Goal: Transaction & Acquisition: Download file/media

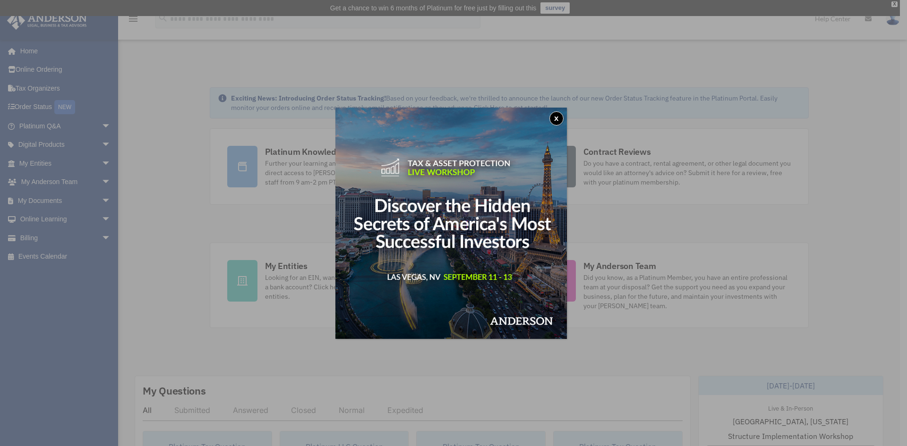
click at [560, 115] on button "x" at bounding box center [556, 118] width 14 height 14
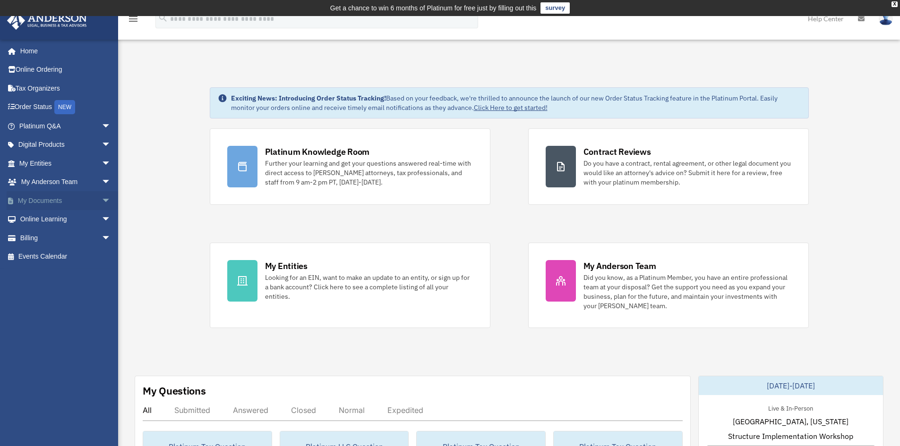
click at [53, 195] on link "My Documents arrow_drop_down" at bounding box center [66, 200] width 119 height 19
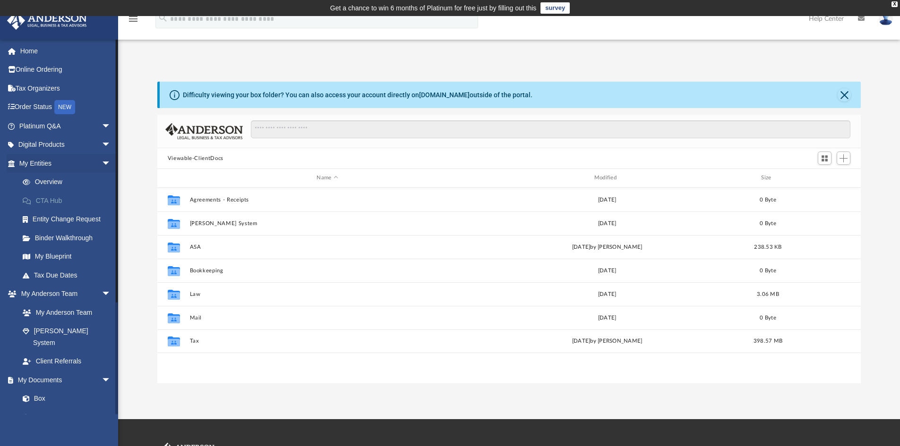
scroll to position [208, 696]
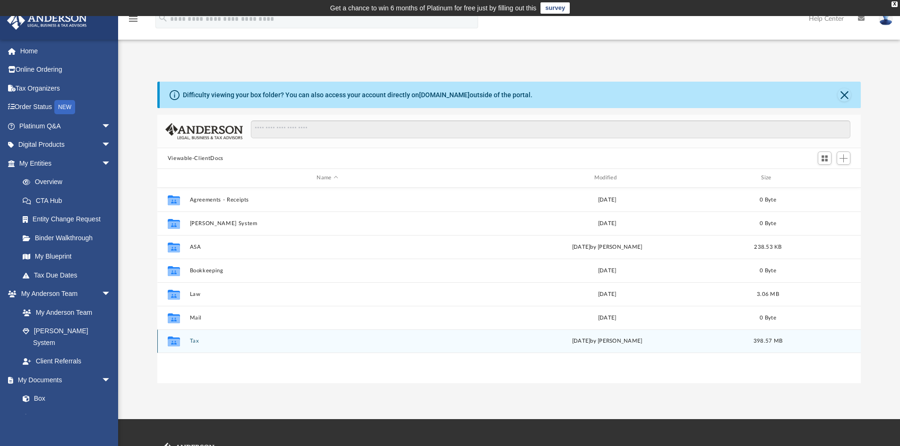
click at [191, 340] on button "Tax" at bounding box center [326, 341] width 275 height 6
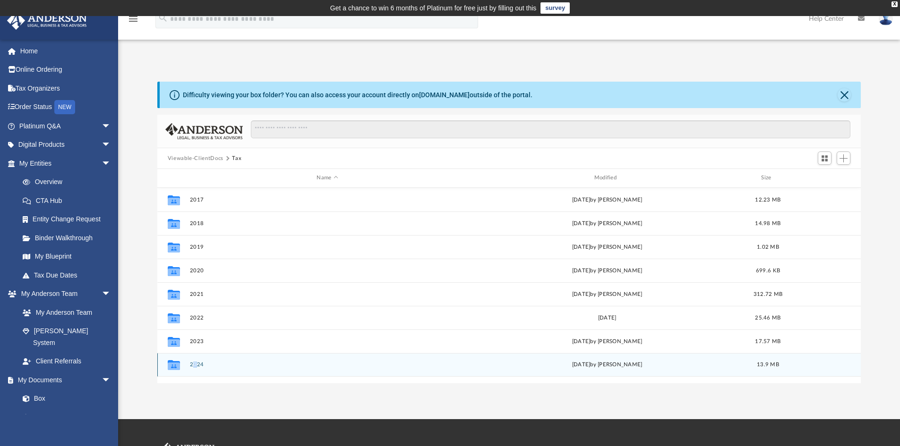
click at [195, 360] on div "Collaborated Folder 2024 [DATE] by [PERSON_NAME] 13.9 MB" at bounding box center [509, 365] width 704 height 24
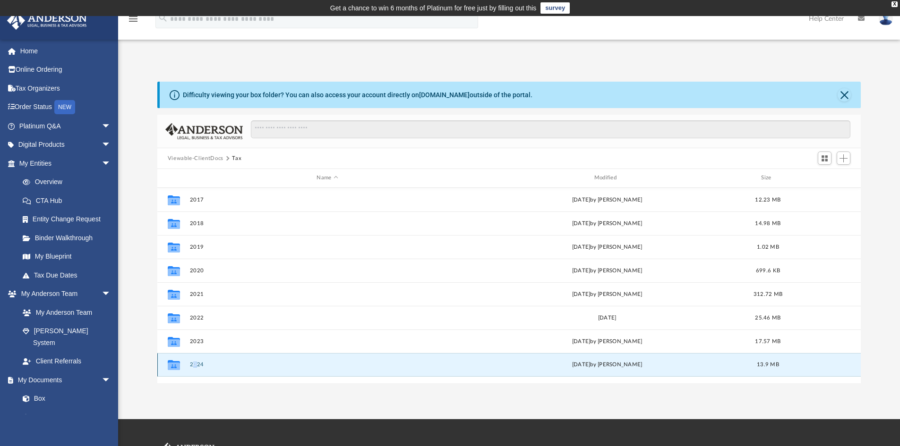
click at [197, 366] on button "2024" at bounding box center [326, 365] width 275 height 6
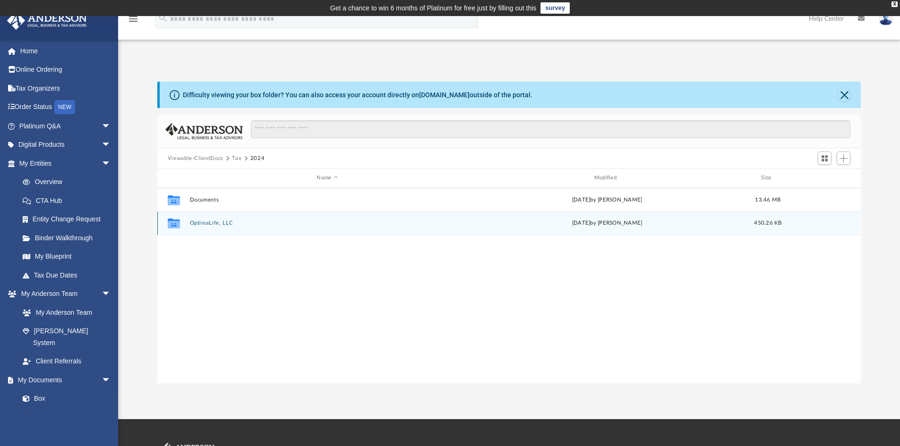
click at [212, 223] on button "OptimaLife, LLC" at bounding box center [326, 223] width 275 height 6
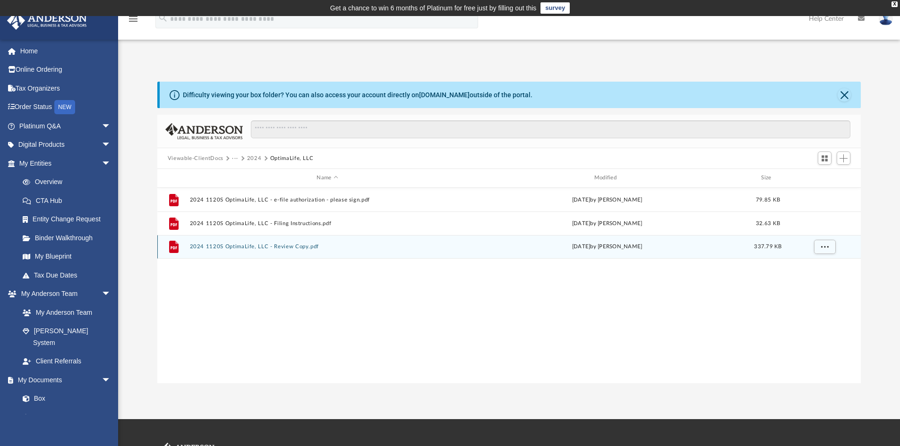
click at [251, 243] on div "File 2024 1120S OptimaLife, LLC - Review Copy.pdf [DATE] by [PERSON_NAME] 337.7…" at bounding box center [509, 247] width 704 height 24
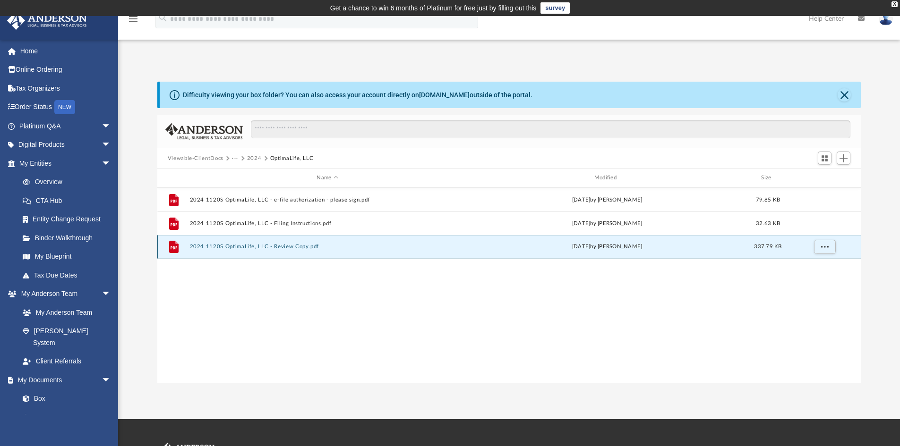
click at [223, 247] on button "2024 1120S OptimaLife, LLC - Review Copy.pdf" at bounding box center [326, 247] width 275 height 6
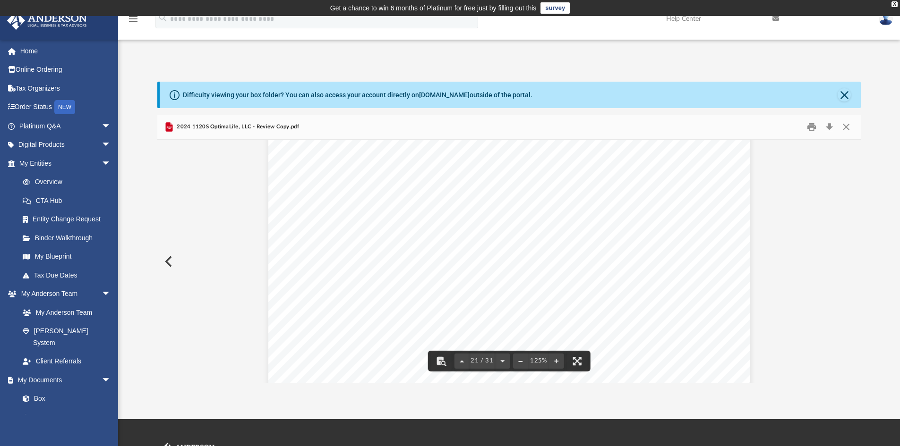
scroll to position [12388, 0]
click at [849, 91] on button "Close" at bounding box center [843, 94] width 13 height 13
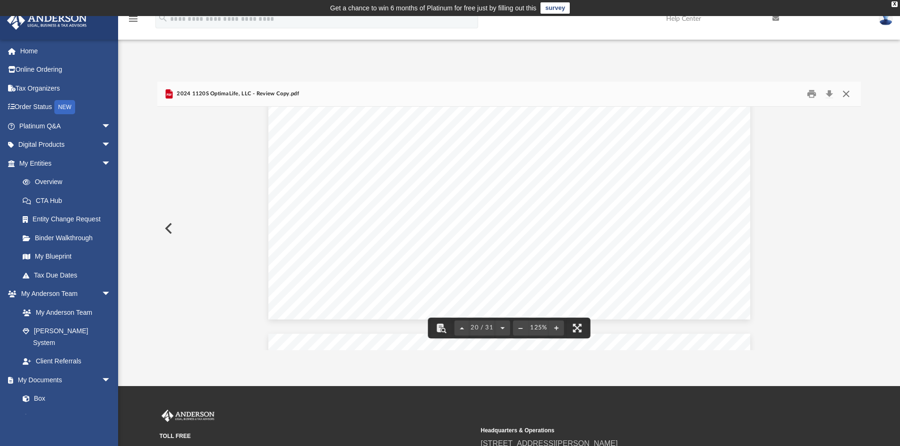
click at [849, 92] on button "Close" at bounding box center [845, 94] width 17 height 15
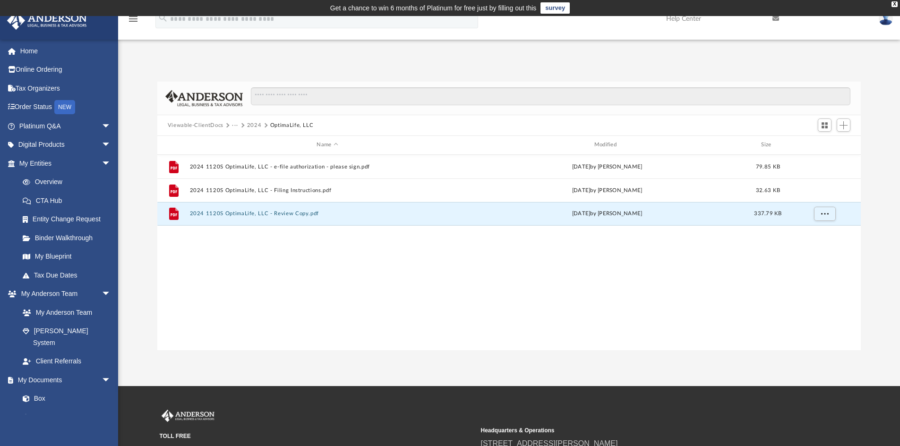
click at [249, 125] on button "2024" at bounding box center [254, 125] width 15 height 8
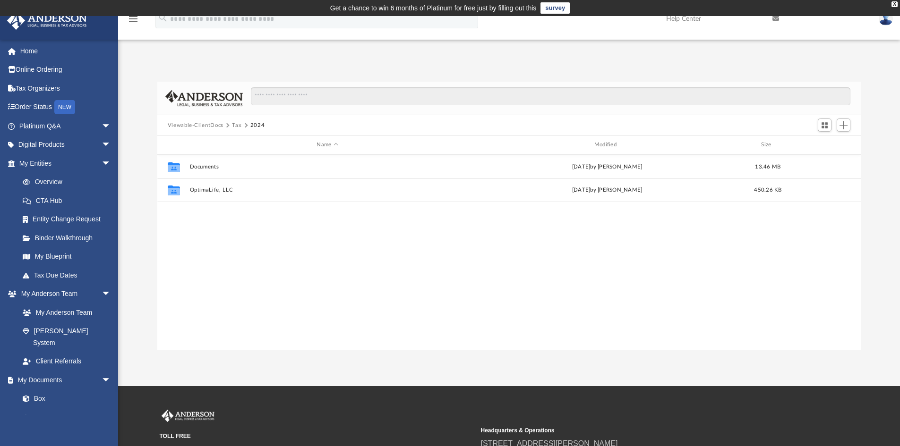
click at [235, 125] on button "Tax" at bounding box center [236, 125] width 9 height 8
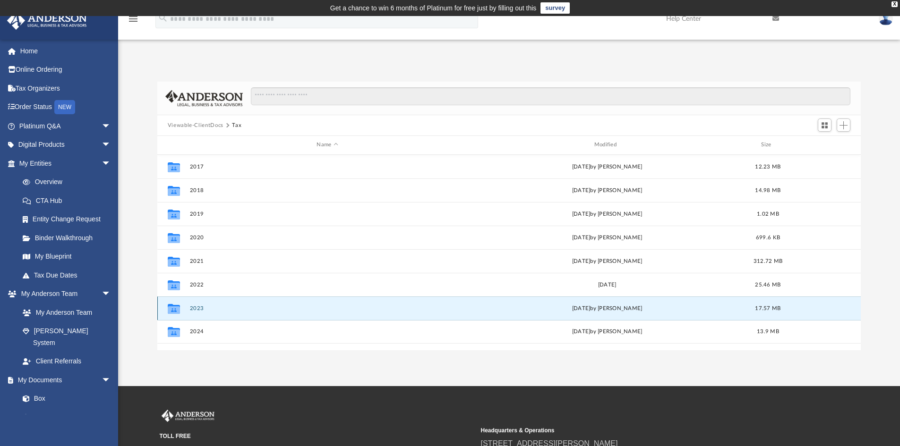
click at [193, 308] on button "2023" at bounding box center [326, 309] width 275 height 6
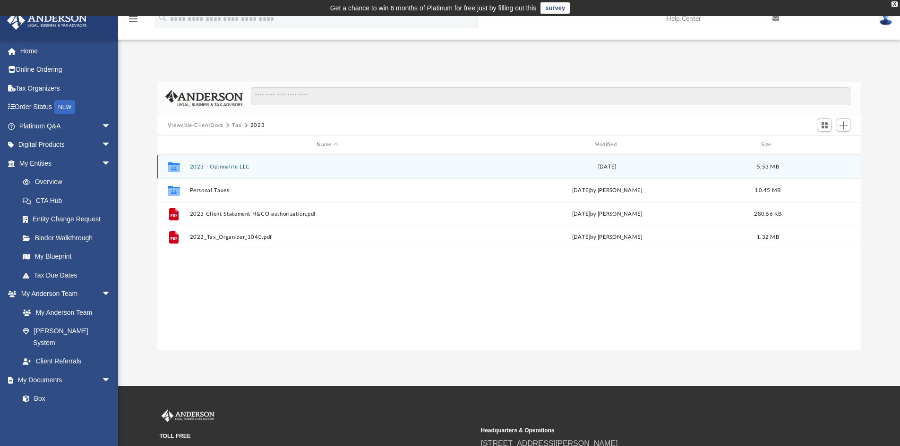
click at [224, 168] on button "2023 - Optimalife LLC" at bounding box center [326, 167] width 275 height 6
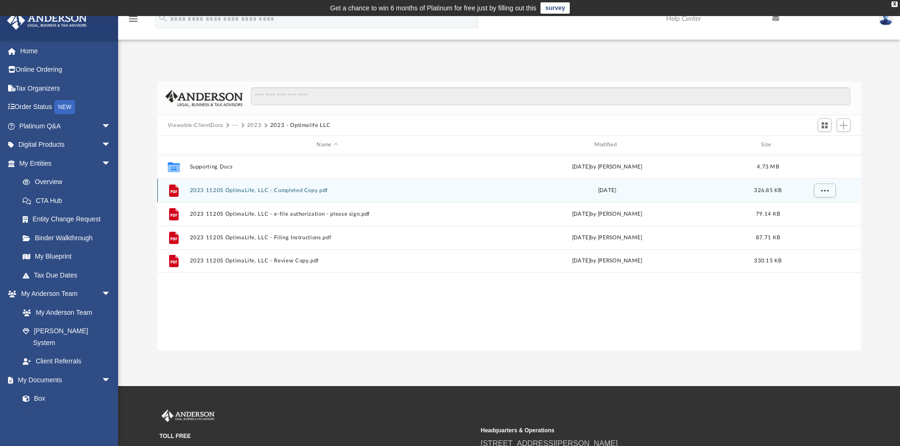
click at [243, 186] on div "File 2023 1120S OptimaLife, LLC - Completed Copy.pdf [DATE] 326.85 KB" at bounding box center [509, 190] width 704 height 24
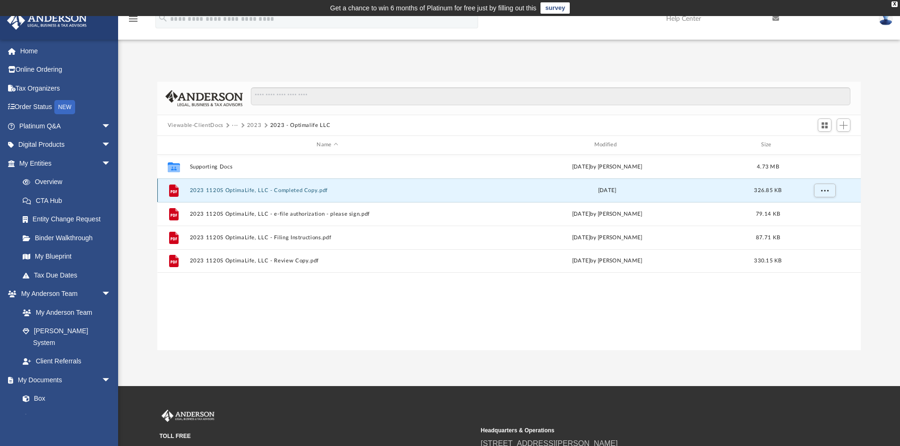
click at [258, 190] on button "2023 1120S OptimaLife, LLC - Completed Copy.pdf" at bounding box center [326, 190] width 275 height 6
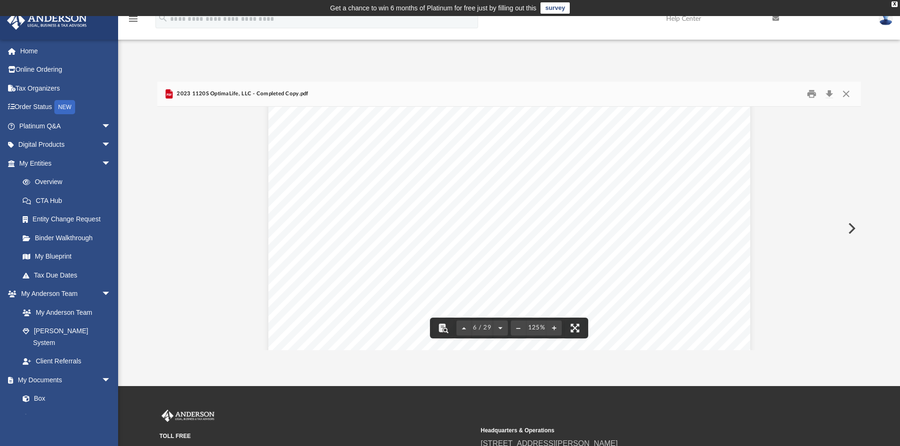
scroll to position [3353, 0]
click at [810, 93] on button "Print" at bounding box center [811, 94] width 19 height 15
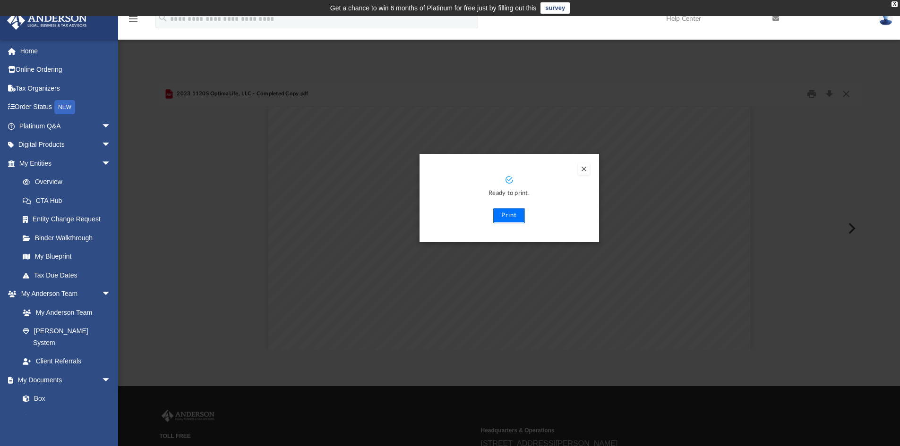
click at [512, 219] on button "Print" at bounding box center [509, 215] width 32 height 15
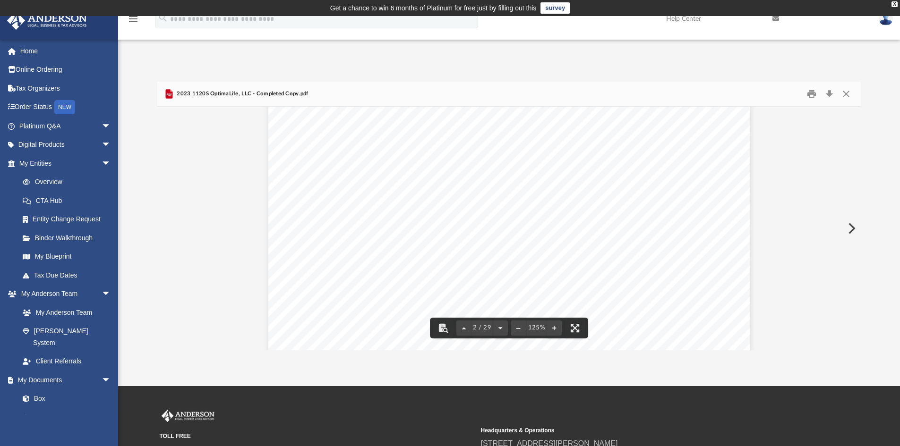
scroll to position [0, 0]
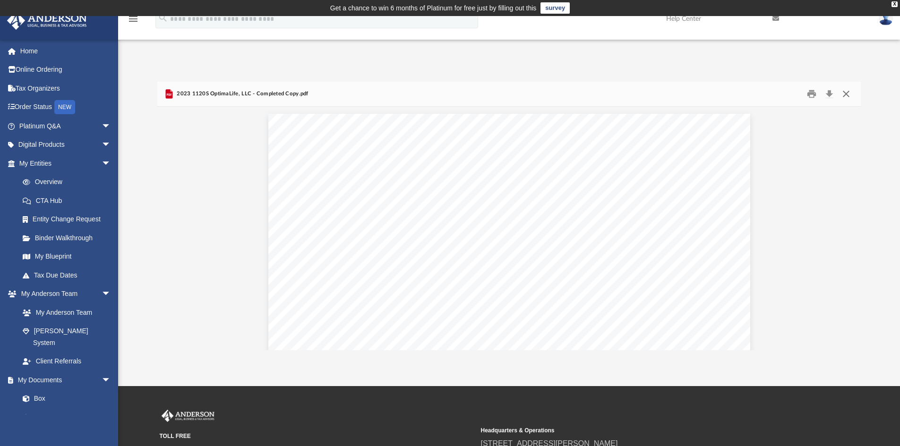
click at [850, 94] on button "Close" at bounding box center [845, 94] width 17 height 15
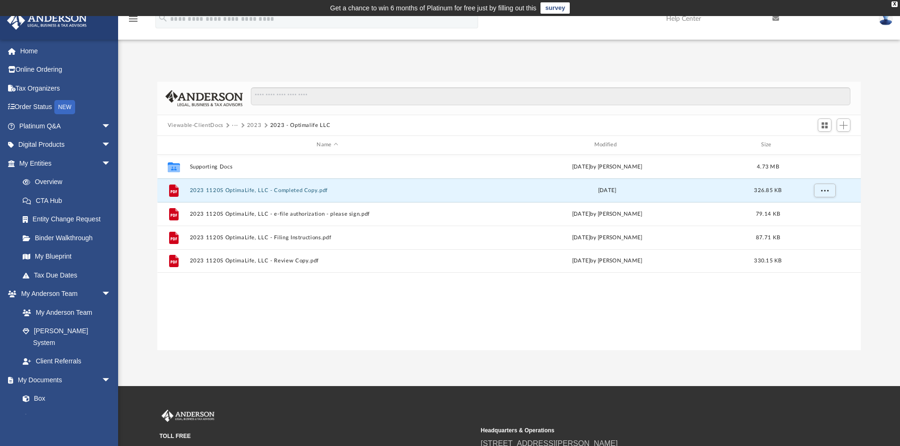
click at [254, 125] on button "2023" at bounding box center [254, 125] width 15 height 8
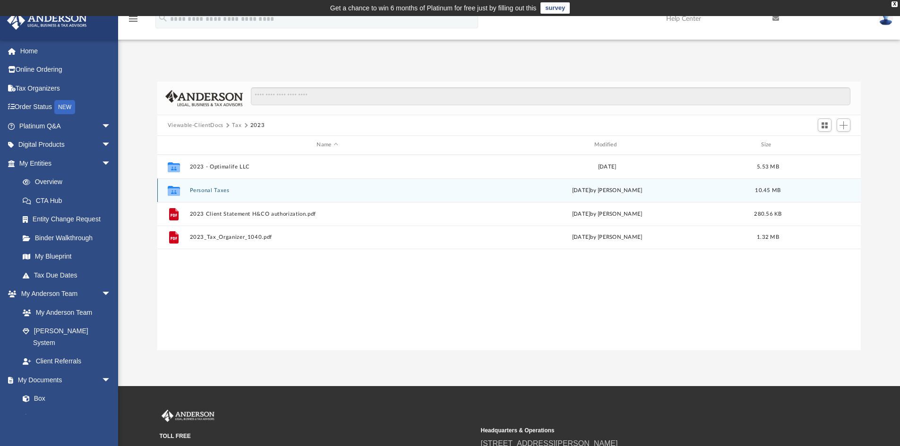
click at [216, 190] on button "Personal Taxes" at bounding box center [326, 190] width 275 height 6
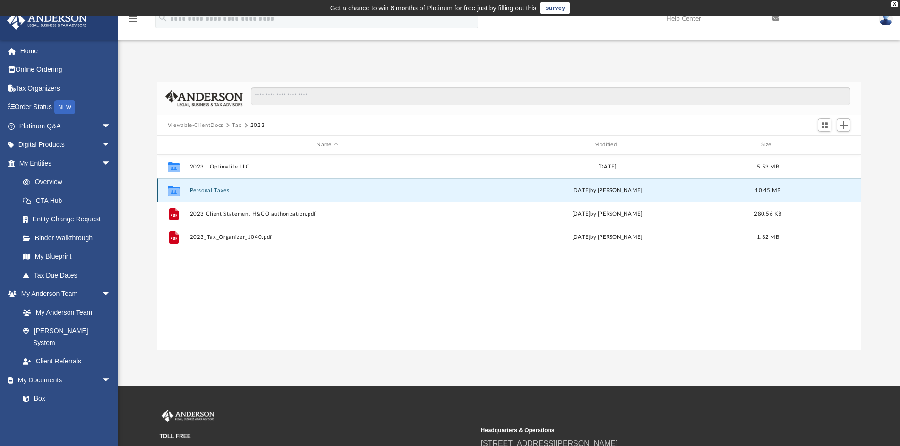
click at [216, 190] on button "Personal Taxes" at bounding box center [326, 190] width 275 height 6
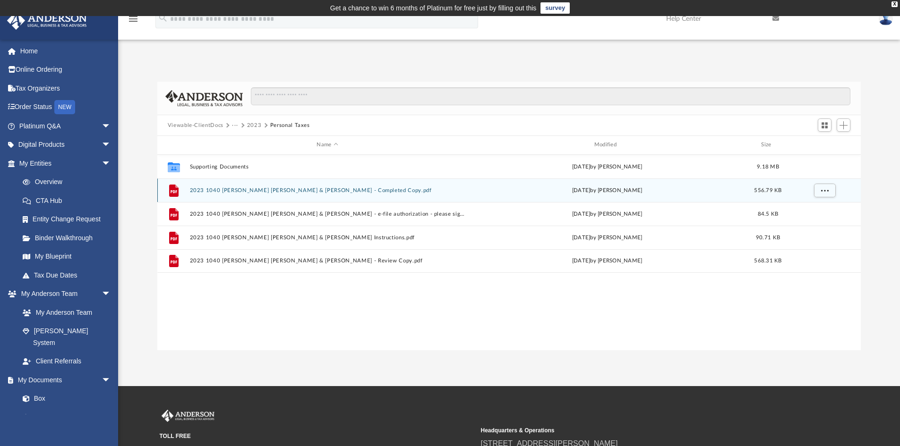
click at [263, 192] on button "2023 1040 [PERSON_NAME] [PERSON_NAME] & [PERSON_NAME] - Completed Copy.pdf" at bounding box center [326, 190] width 275 height 6
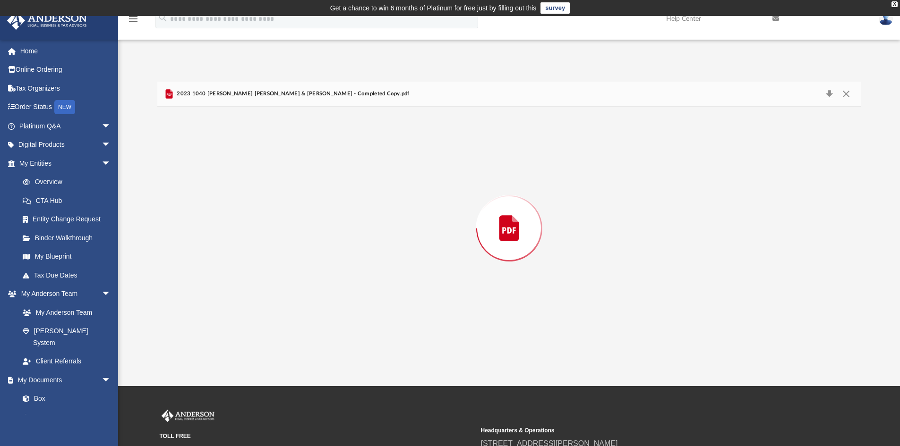
click at [263, 192] on div "Preview" at bounding box center [509, 229] width 704 height 244
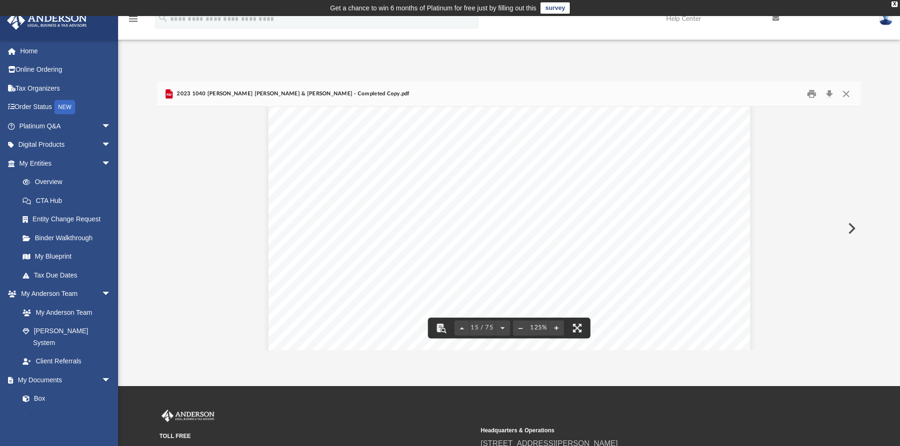
scroll to position [9165, 0]
click at [845, 90] on button "Close" at bounding box center [845, 94] width 17 height 15
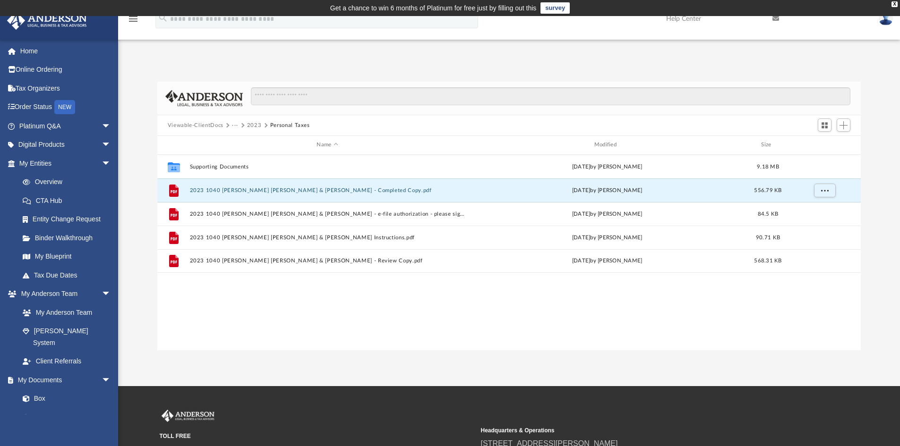
click at [249, 123] on button "2023" at bounding box center [254, 125] width 15 height 8
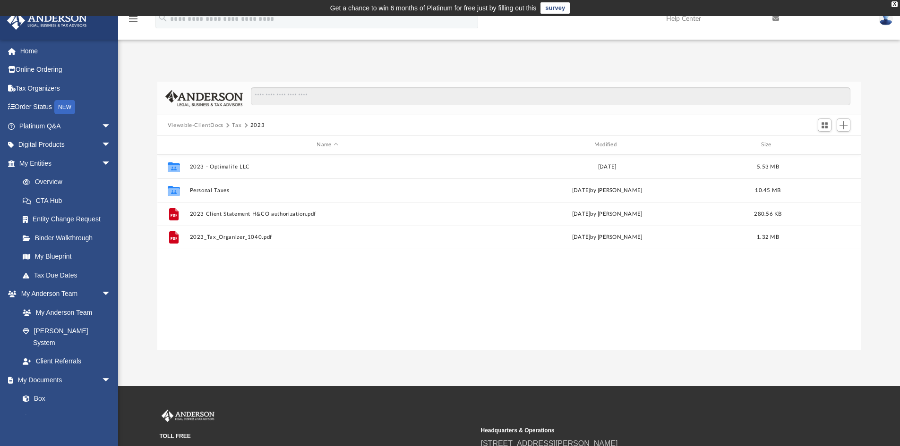
click at [235, 124] on button "Tax" at bounding box center [236, 125] width 9 height 8
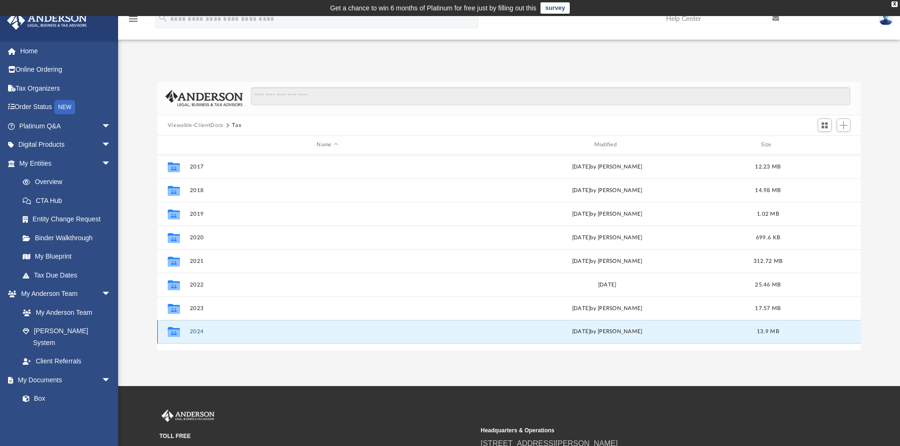
click at [193, 331] on button "2024" at bounding box center [326, 332] width 275 height 6
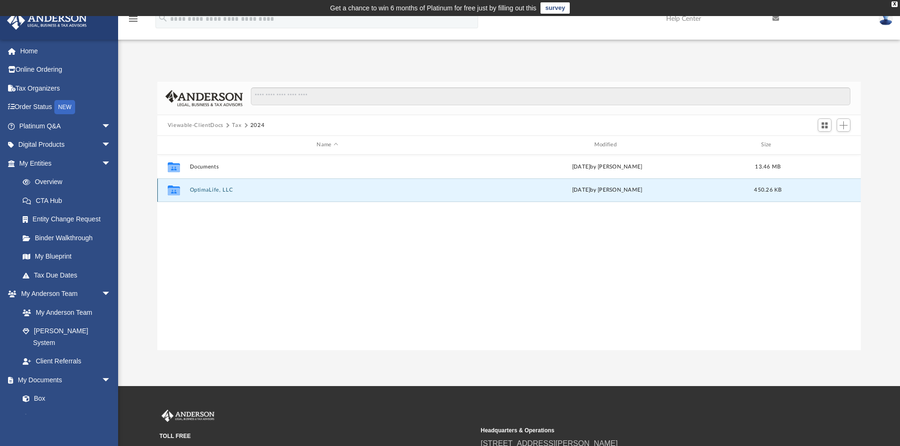
click at [211, 192] on button "OptimaLife, LLC" at bounding box center [326, 190] width 275 height 6
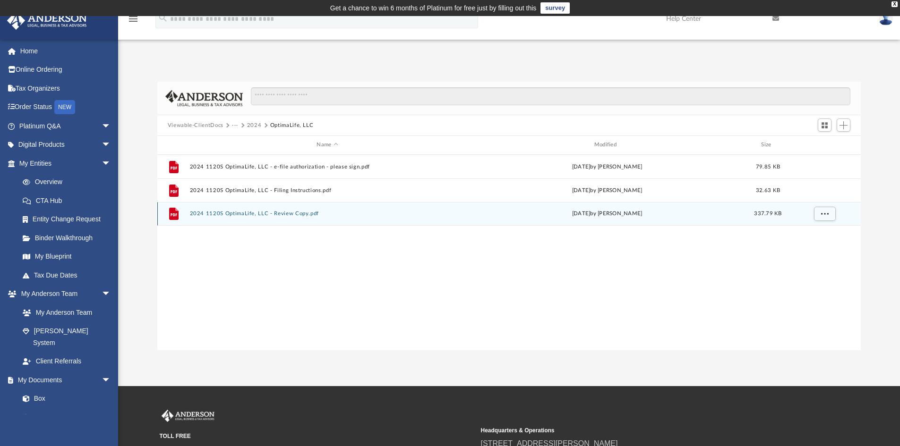
click at [234, 213] on button "2024 1120S OptimaLife, LLC - Review Copy.pdf" at bounding box center [326, 214] width 275 height 6
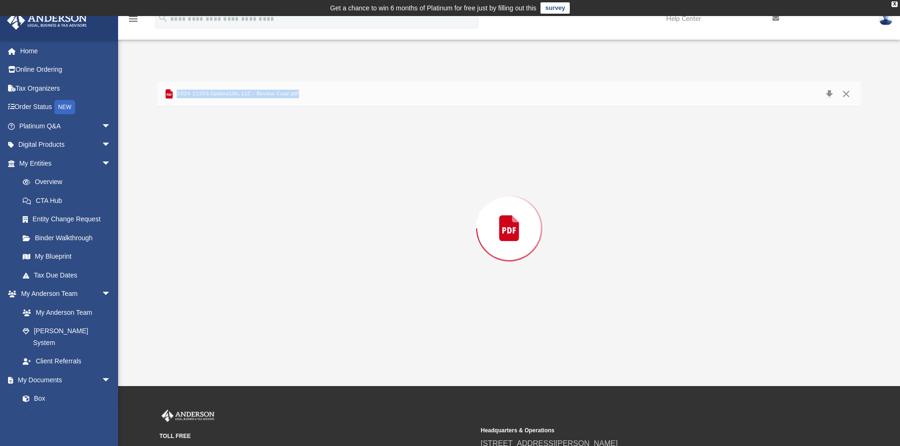
click at [234, 213] on div "Preview" at bounding box center [509, 229] width 704 height 244
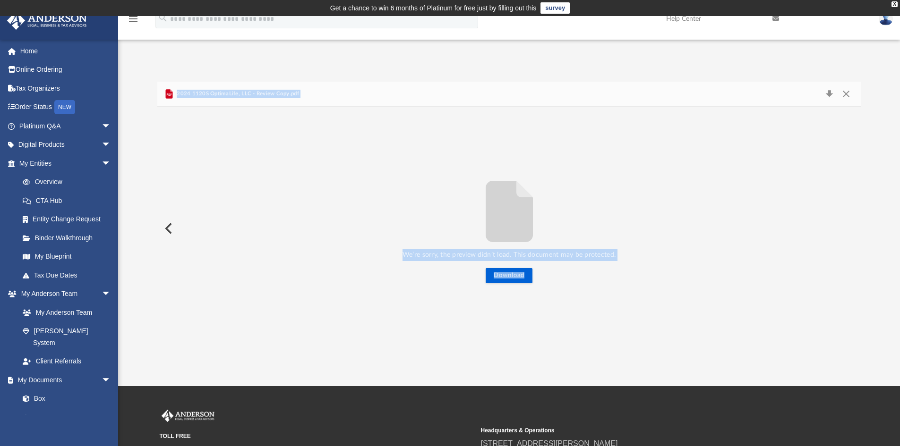
click at [401, 310] on div "We’re sorry, the preview didn’t load. This document may be protected. Download" at bounding box center [509, 229] width 704 height 244
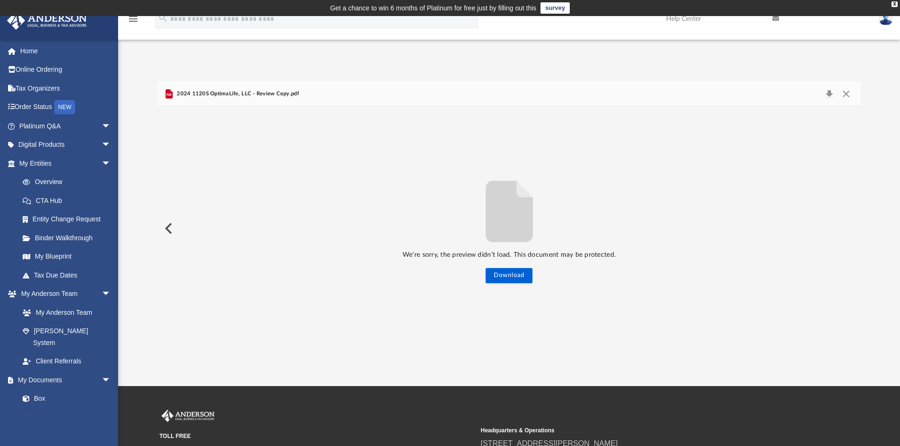
click at [816, 63] on div "Difficulty viewing your box folder? You can also access your account directly o…" at bounding box center [509, 206] width 782 height 289
click at [849, 95] on button "Close" at bounding box center [845, 93] width 17 height 13
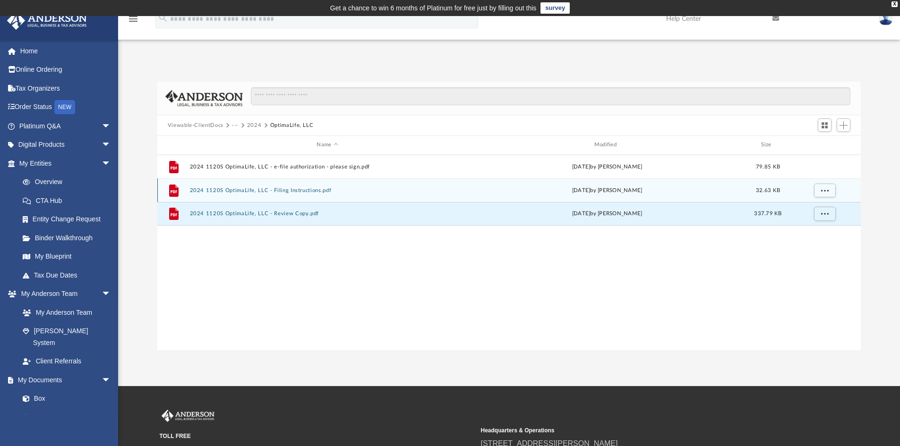
click at [228, 188] on button "2024 1120S OptimaLife, LLC - Filing Instructions.pdf" at bounding box center [326, 190] width 275 height 6
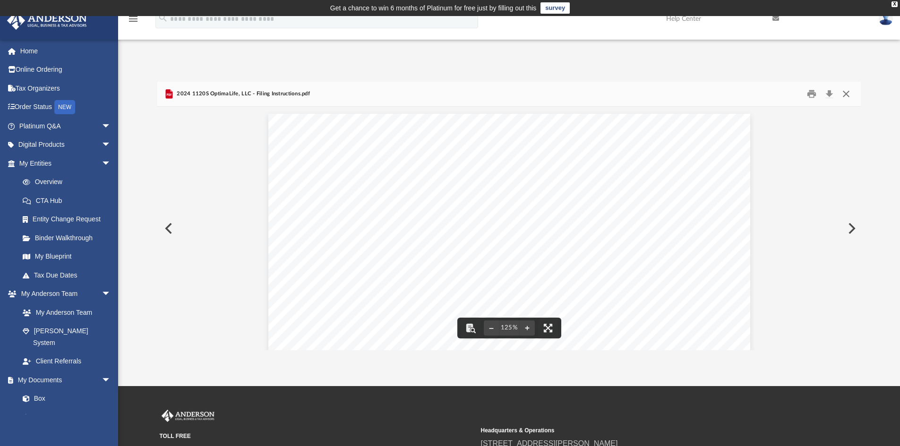
click at [846, 91] on button "Close" at bounding box center [845, 94] width 17 height 15
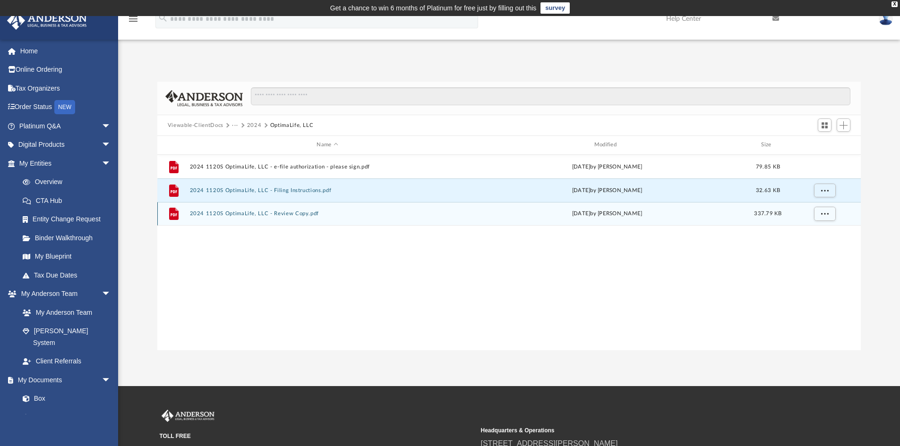
click at [216, 213] on button "2024 1120S OptimaLife, LLC - Review Copy.pdf" at bounding box center [326, 214] width 275 height 6
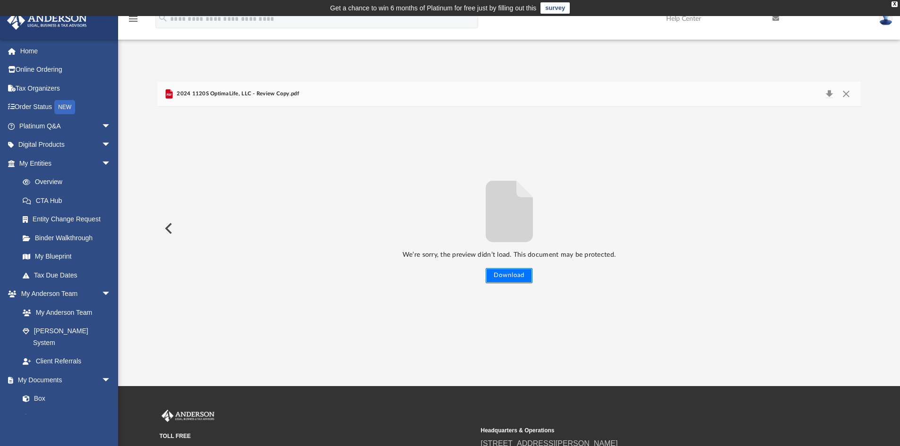
click at [503, 274] on button "Download" at bounding box center [508, 275] width 47 height 15
